Goal: Task Accomplishment & Management: Manage account settings

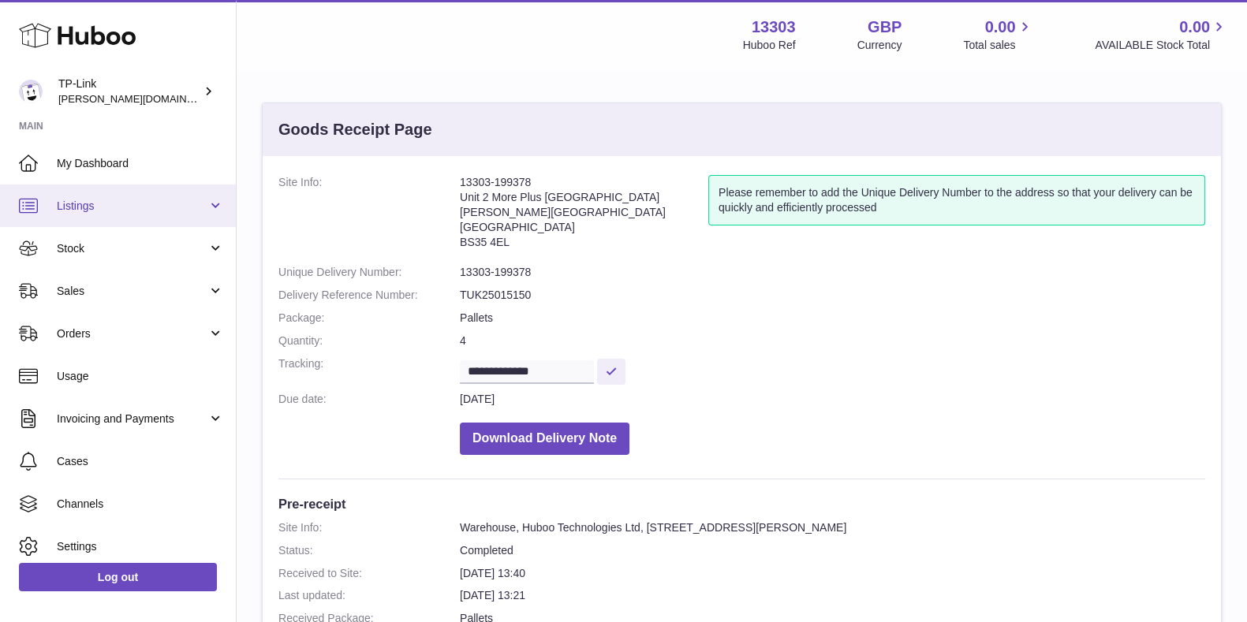
click at [86, 207] on span "Listings" at bounding box center [132, 206] width 151 height 15
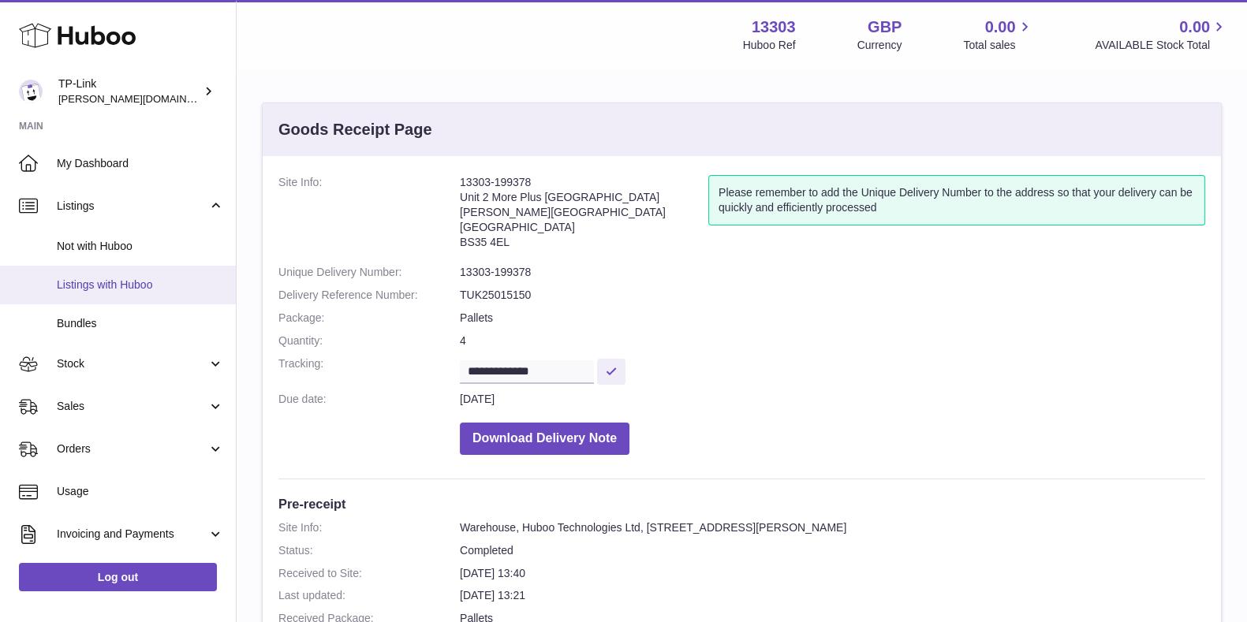
click at [111, 284] on span "Listings with Huboo" at bounding box center [140, 285] width 167 height 15
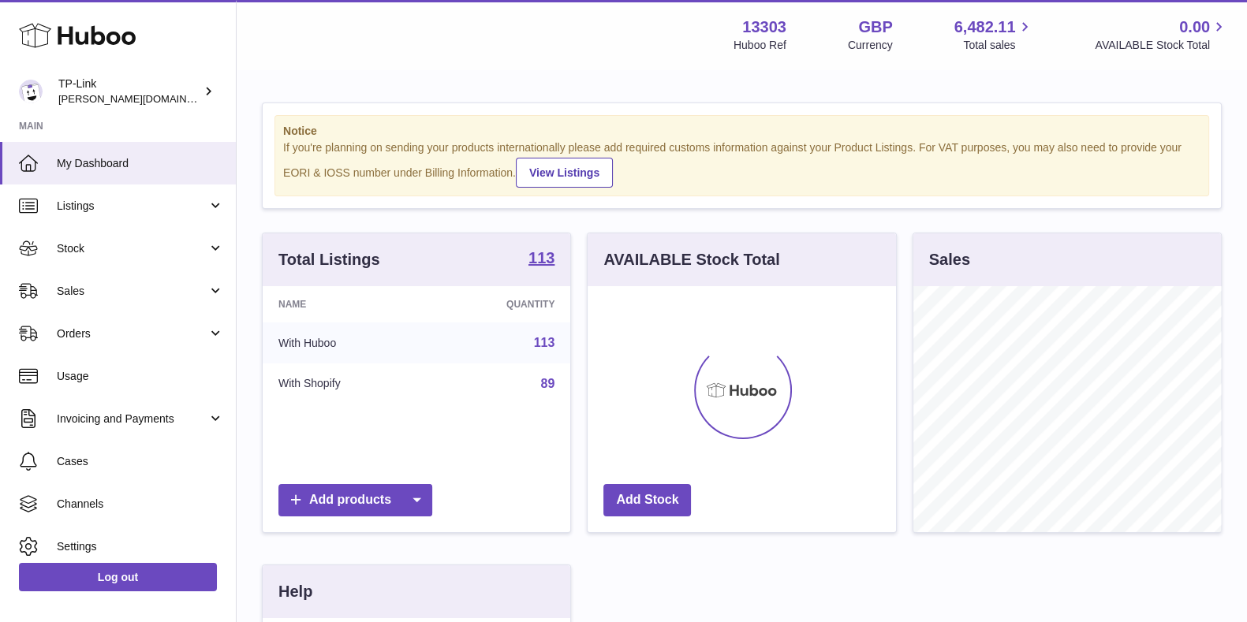
scroll to position [246, 307]
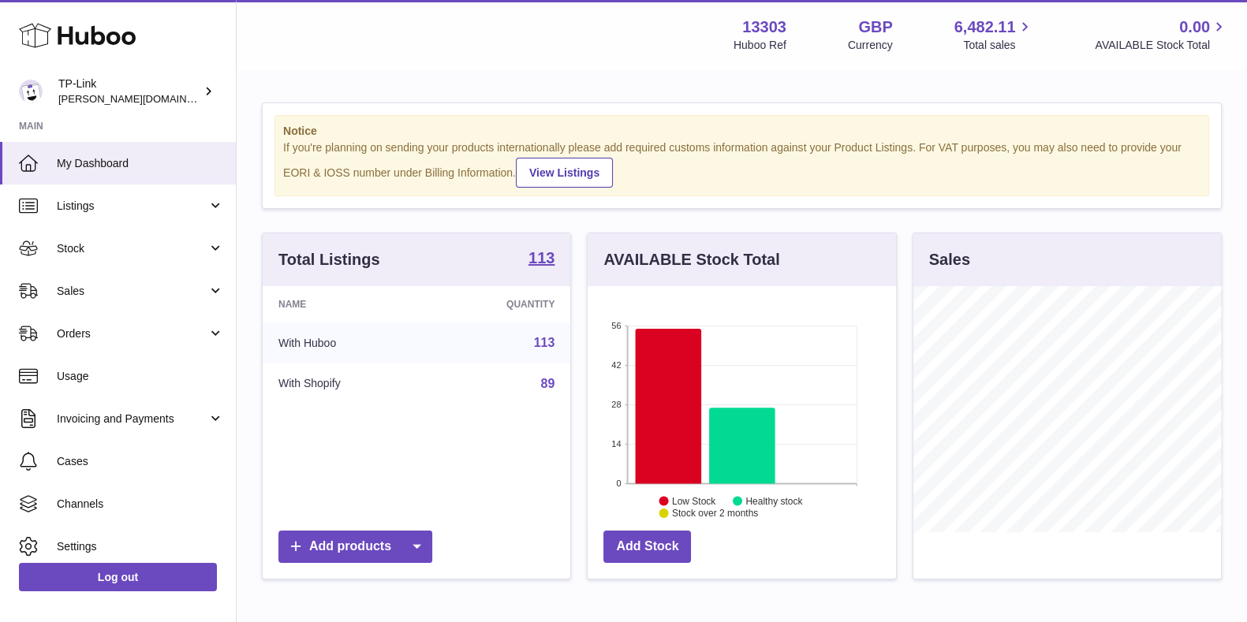
click at [111, 284] on span "Sales" at bounding box center [132, 291] width 151 height 15
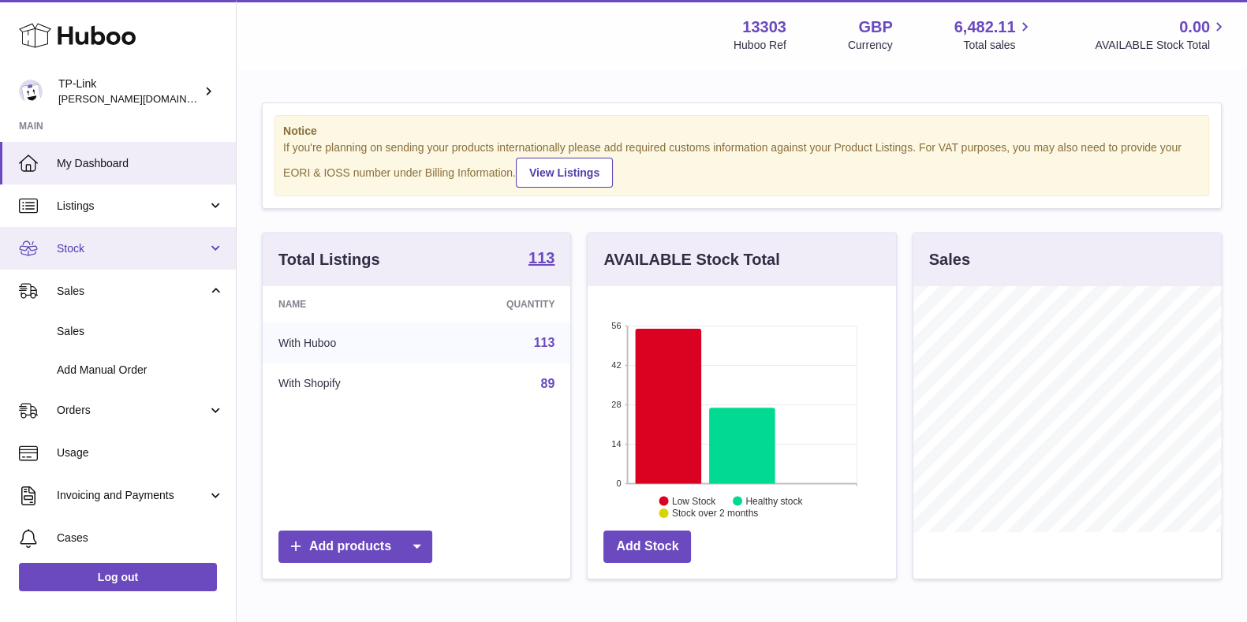
click at [126, 260] on link "Stock" at bounding box center [118, 248] width 236 height 43
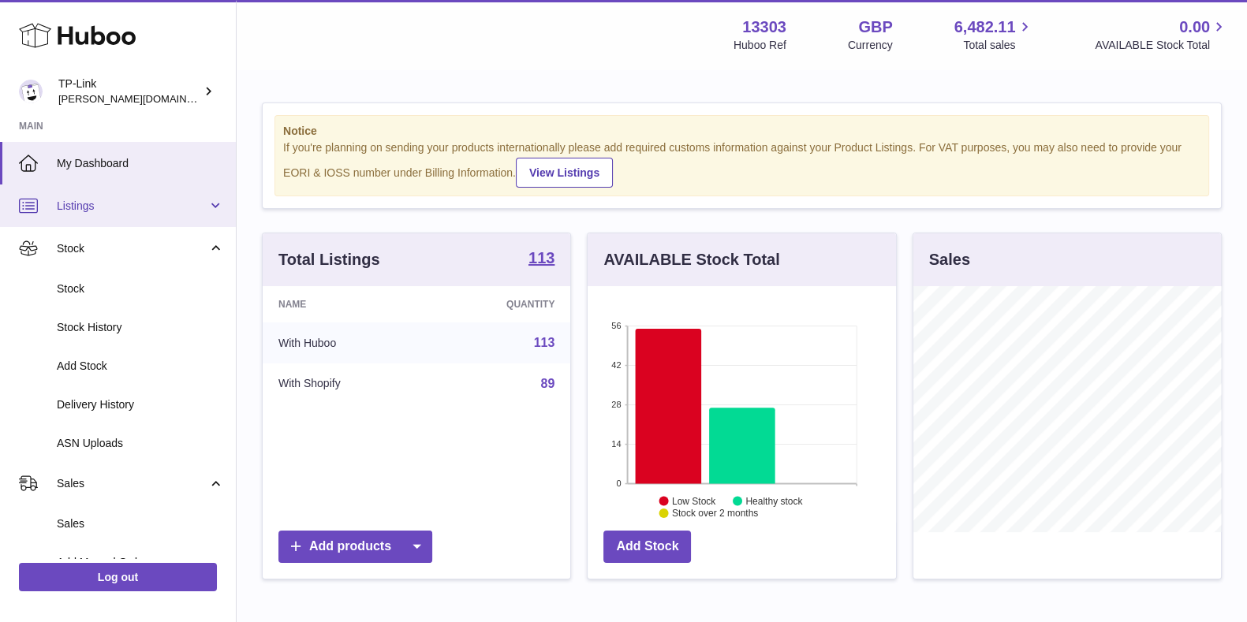
click at [119, 219] on link "Listings" at bounding box center [118, 206] width 236 height 43
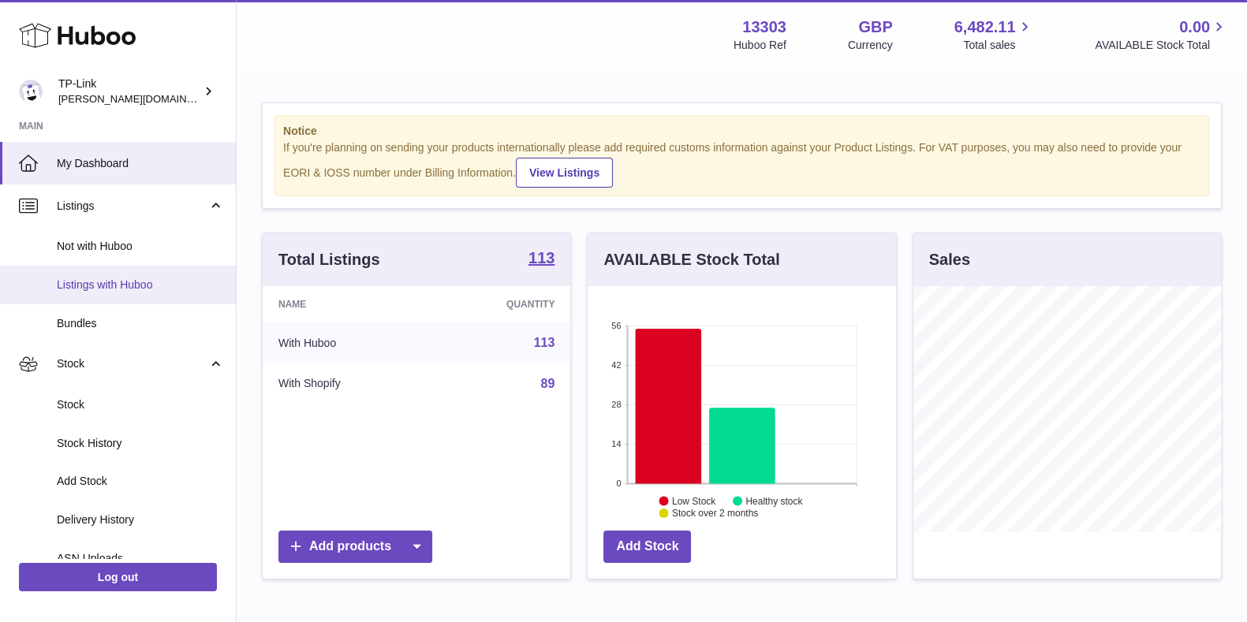
click at [113, 285] on span "Listings with Huboo" at bounding box center [140, 285] width 167 height 15
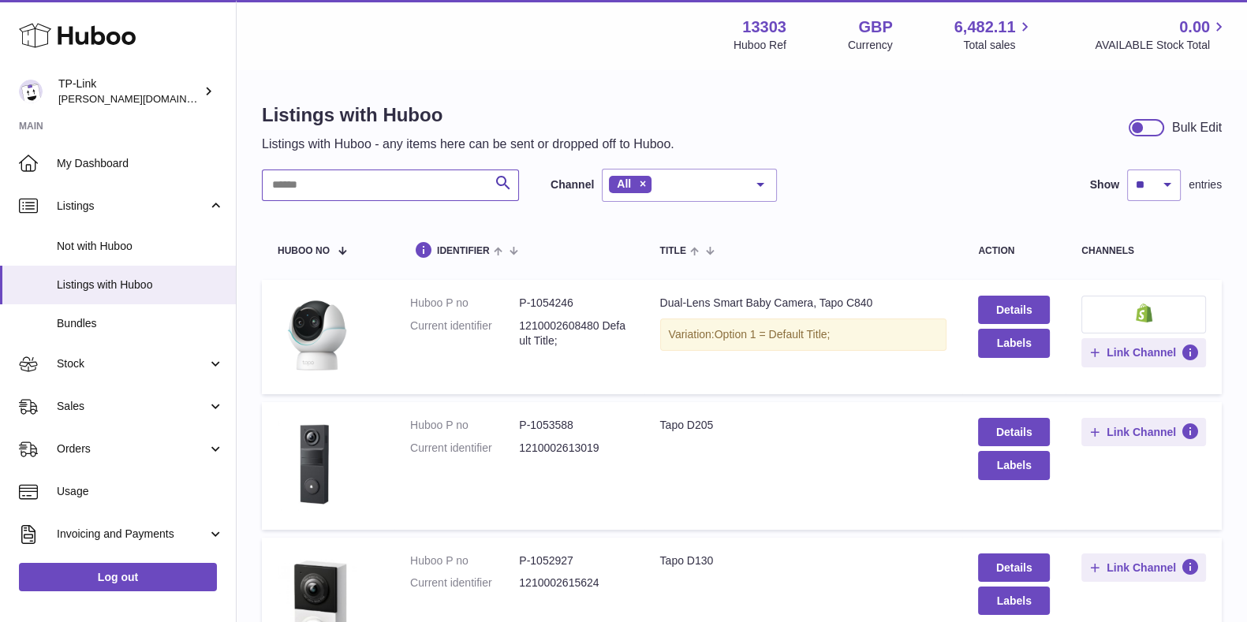
click at [315, 183] on input "text" at bounding box center [390, 186] width 257 height 32
type input "****"
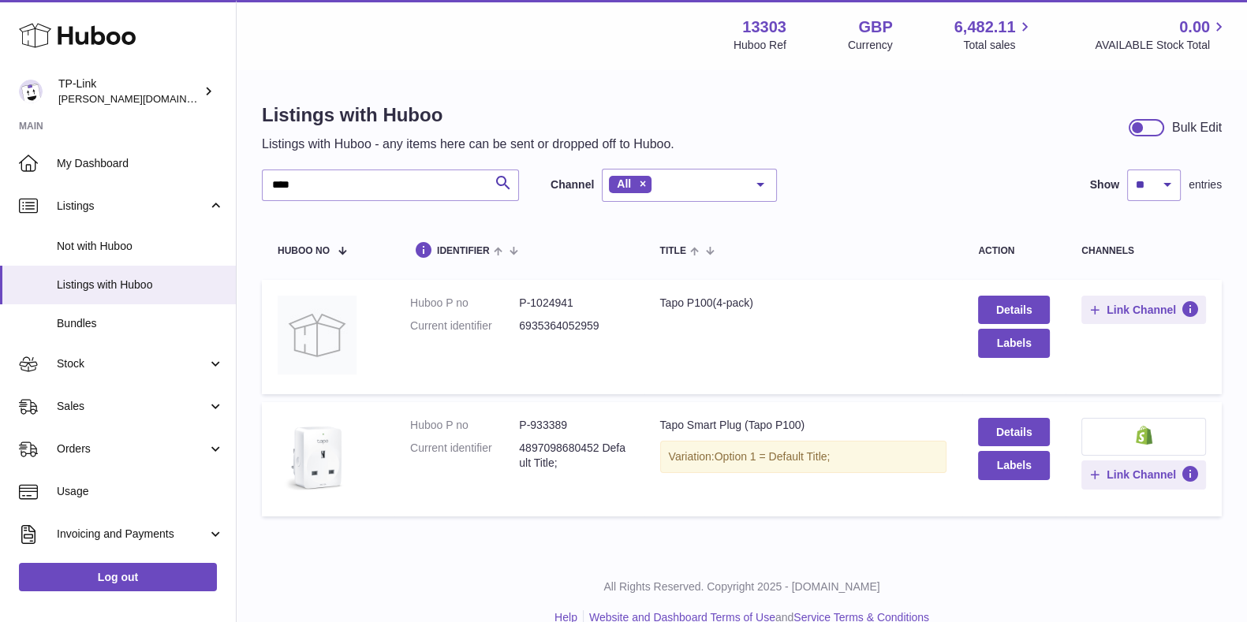
click at [570, 296] on dd "P-1024941" at bounding box center [573, 303] width 109 height 15
drag, startPoint x: 580, startPoint y: 301, endPoint x: 508, endPoint y: 301, distance: 71.8
click at [508, 301] on dl "Huboo P no P-1024941 Current identifier 6935364052959" at bounding box center [519, 319] width 218 height 46
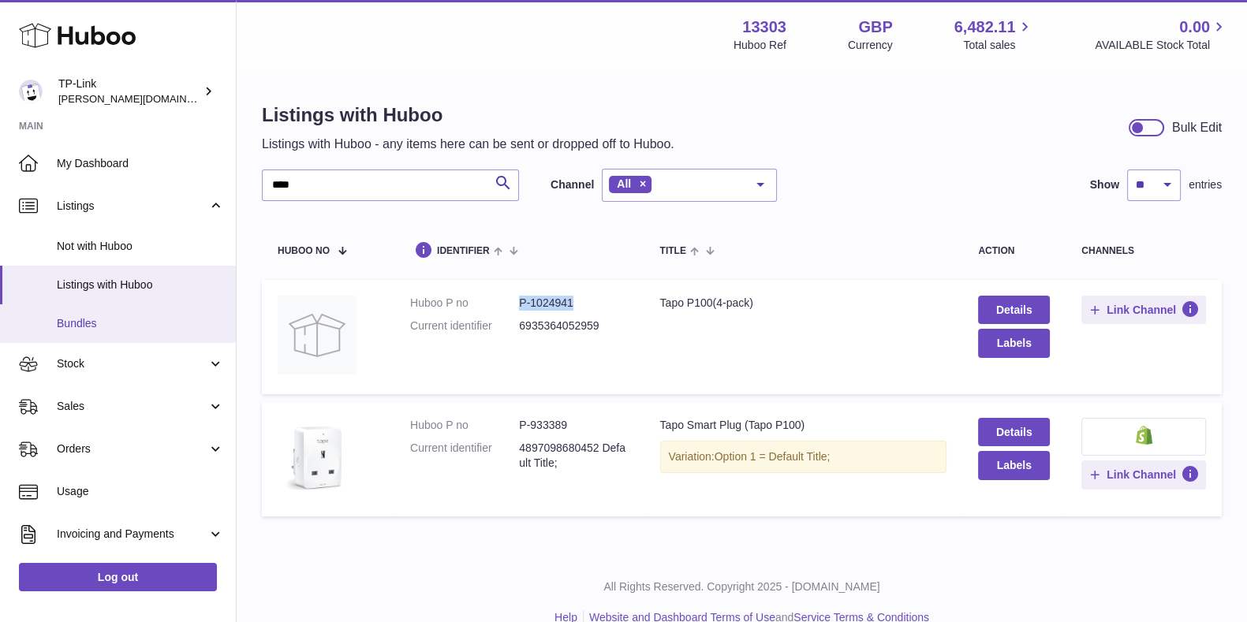
copy dl "P-1024941"
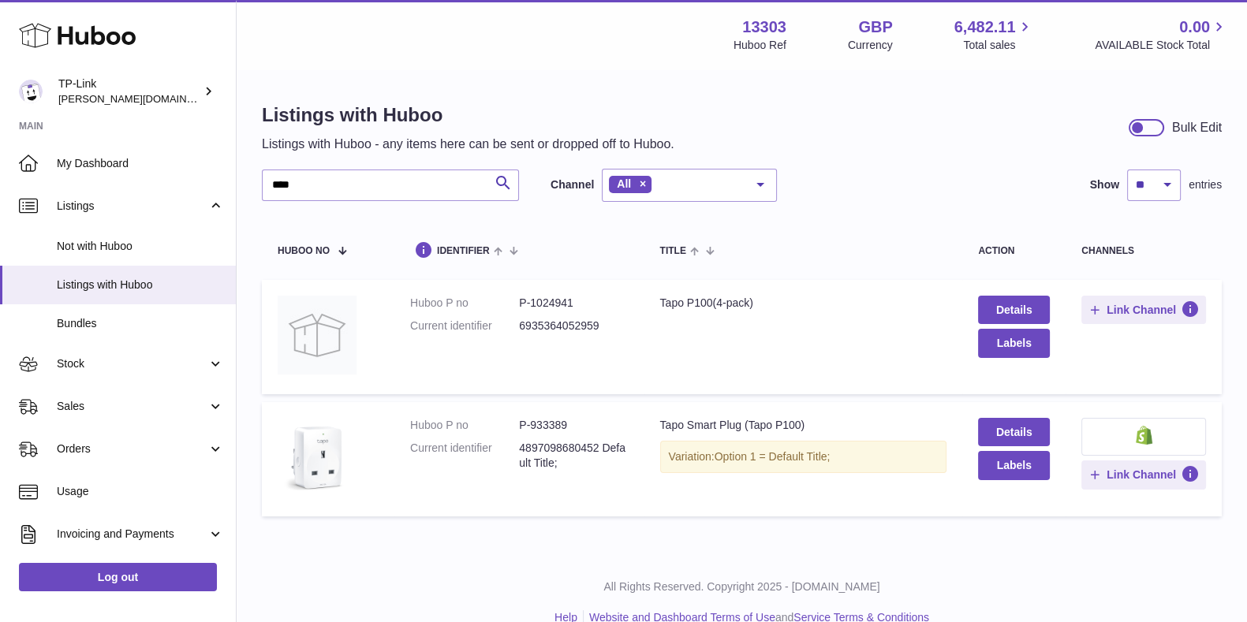
click at [985, 92] on div "Listings with Huboo Listings with Huboo - any items here can be sent or dropped…" at bounding box center [742, 313] width 1010 height 485
